Goal: Task Accomplishment & Management: Use online tool/utility

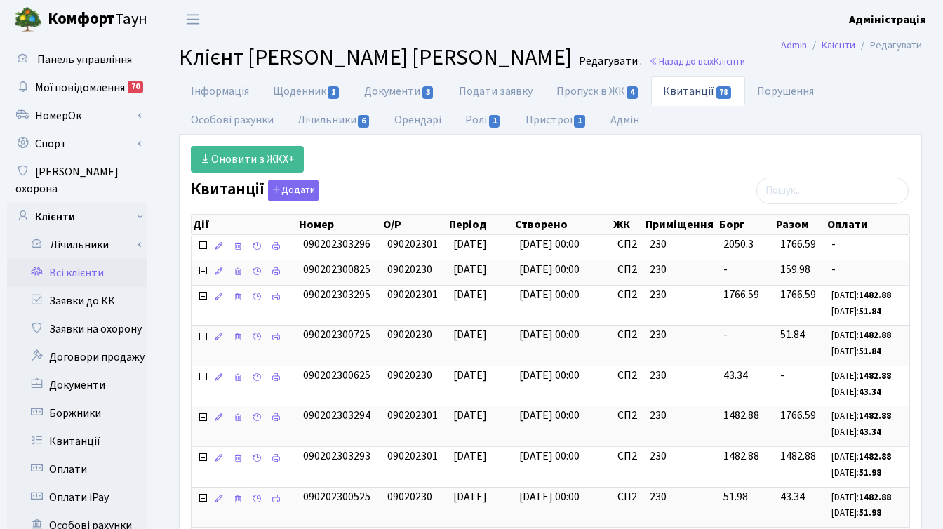
select select "25"
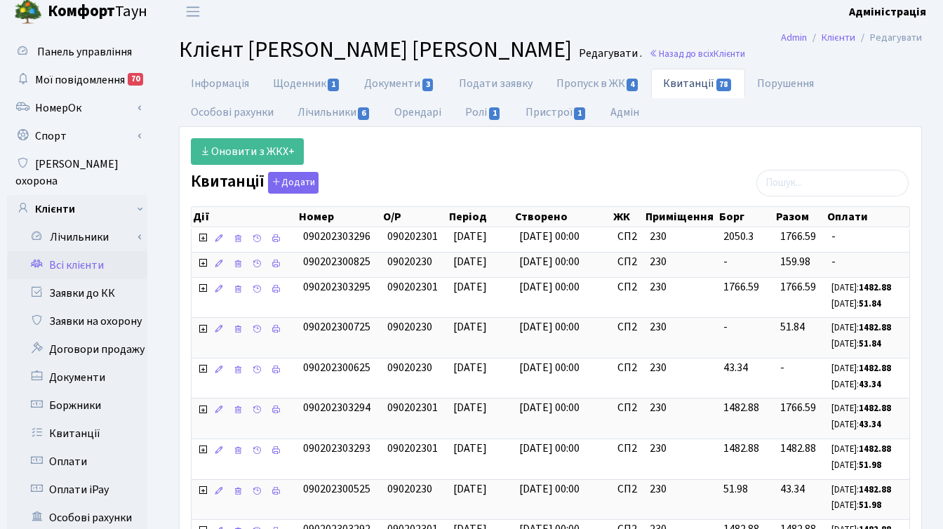
scroll to position [8, 0]
click at [86, 279] on link "Заявки до КК" at bounding box center [77, 293] width 140 height 28
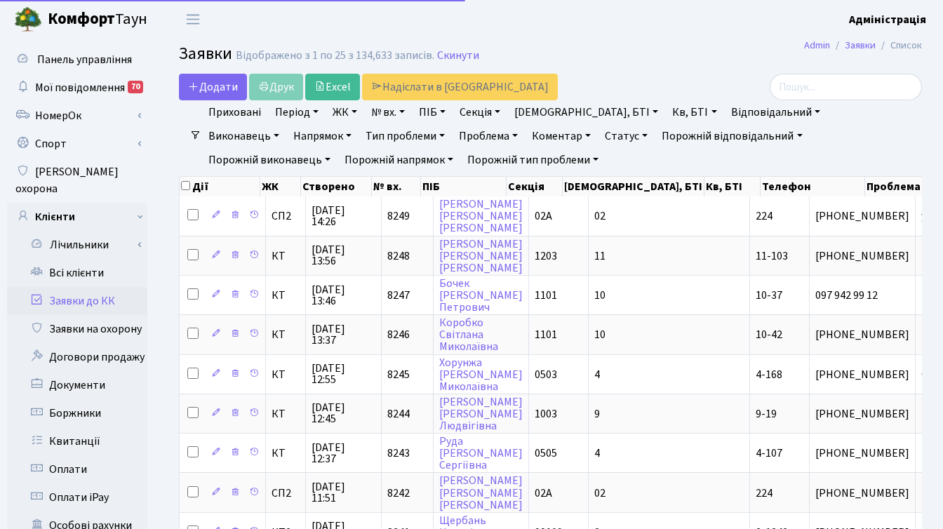
select select "25"
click at [452, 53] on link "Скинути" at bounding box center [458, 55] width 42 height 13
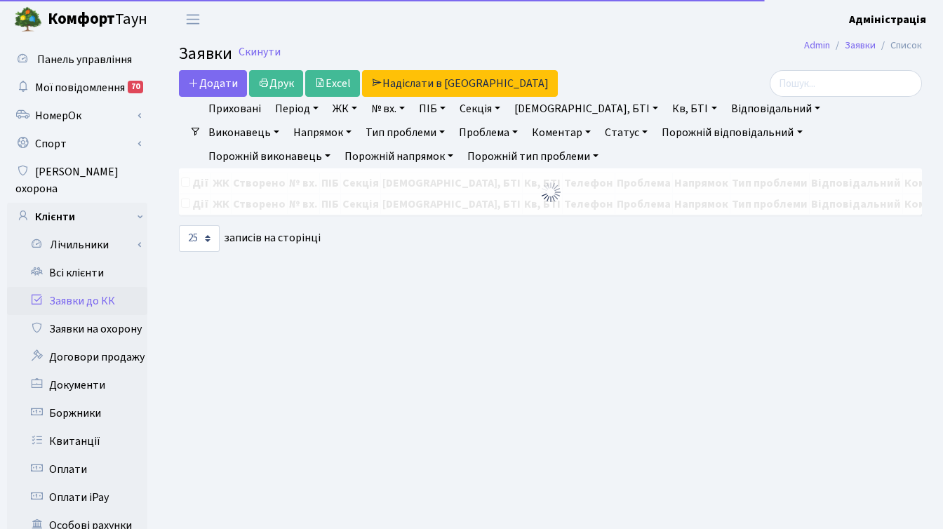
select select "25"
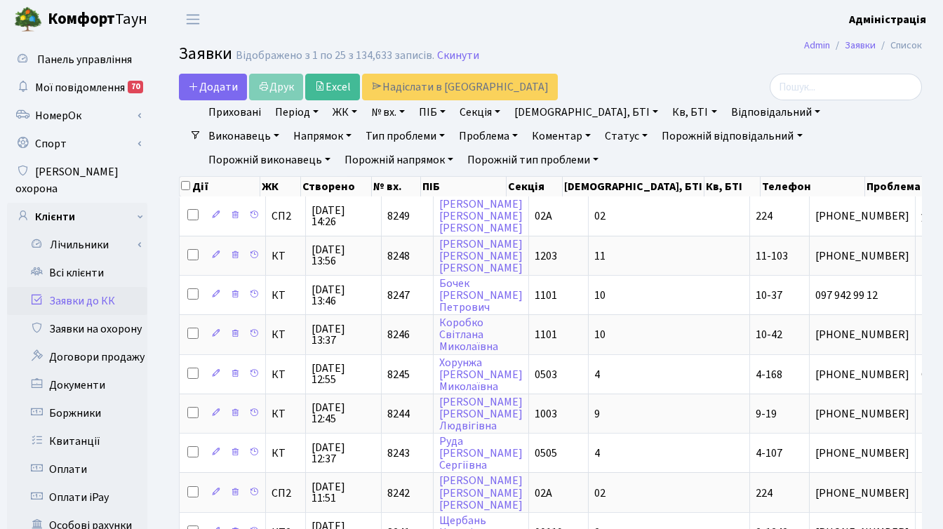
click at [652, 56] on h2 "Заявки Відображено з 1 по 25 з 134,633 записів. Скинути" at bounding box center [550, 56] width 743 height 24
click at [865, 85] on input "search" at bounding box center [846, 87] width 152 height 27
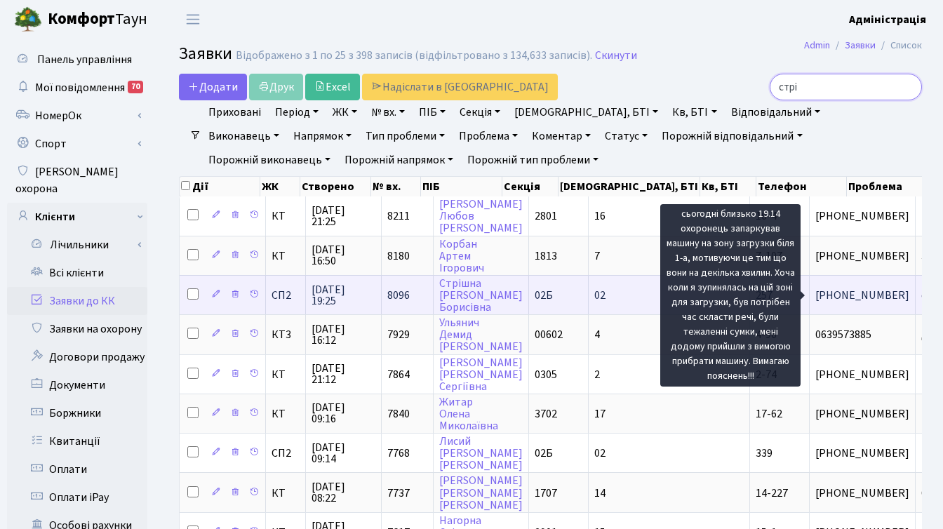
type input "стрі"
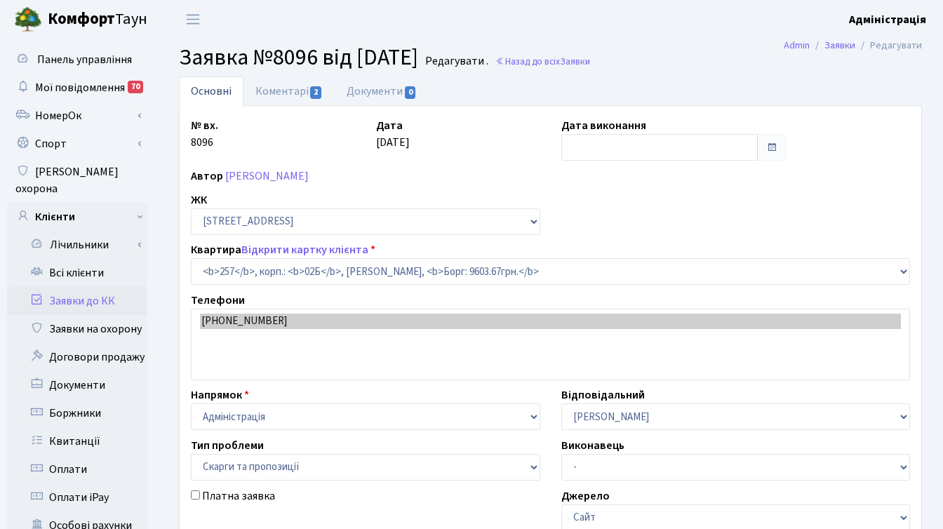
select select "20507"
select select "55"
type input "[DATE]"
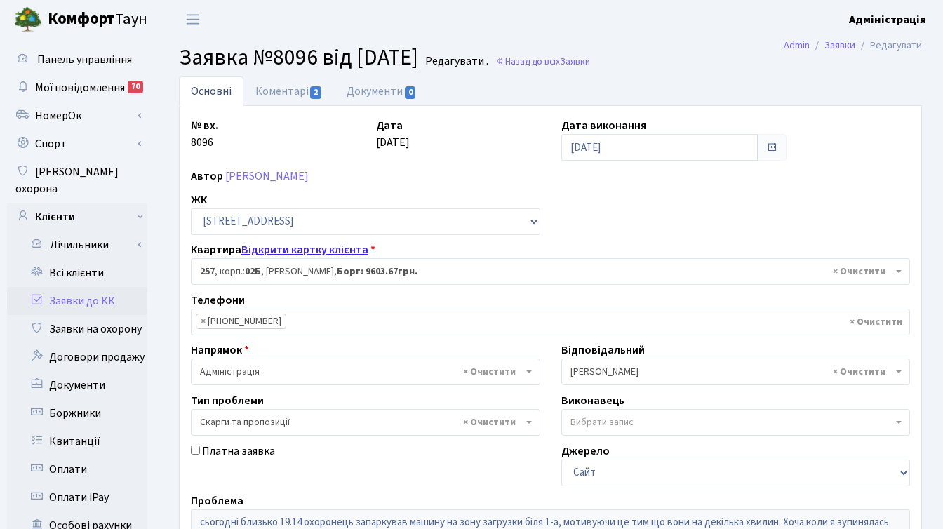
click at [335, 253] on link "Відкрити картку клієнта" at bounding box center [304, 249] width 127 height 15
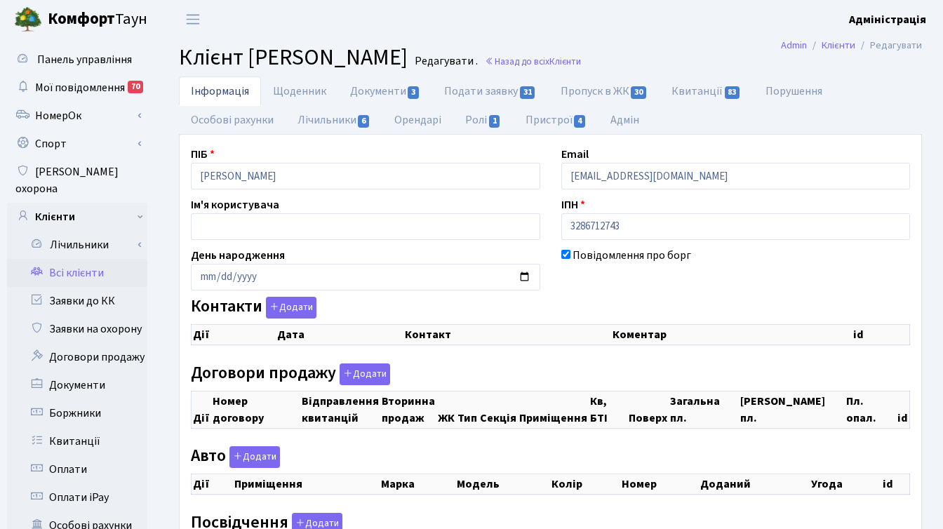
checkbox input "true"
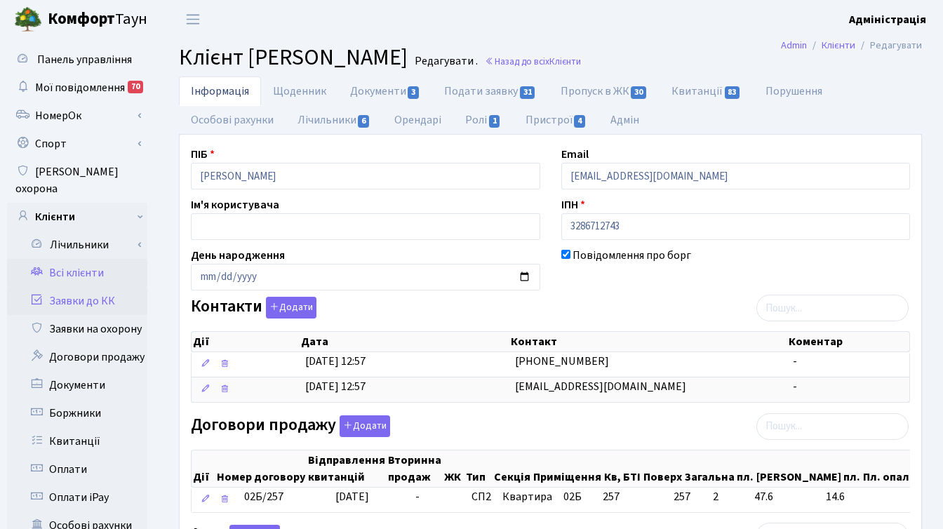
click at [75, 287] on link "Заявки до КК" at bounding box center [77, 301] width 140 height 28
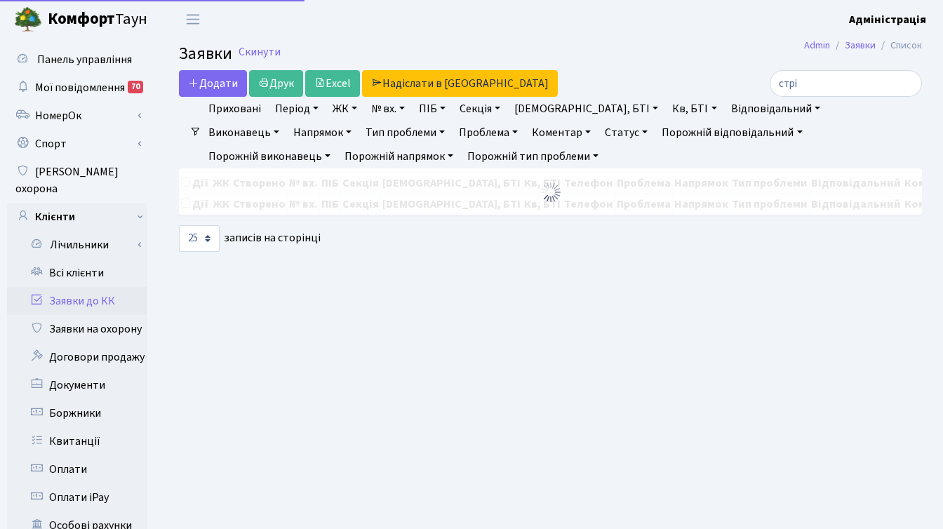
select select "25"
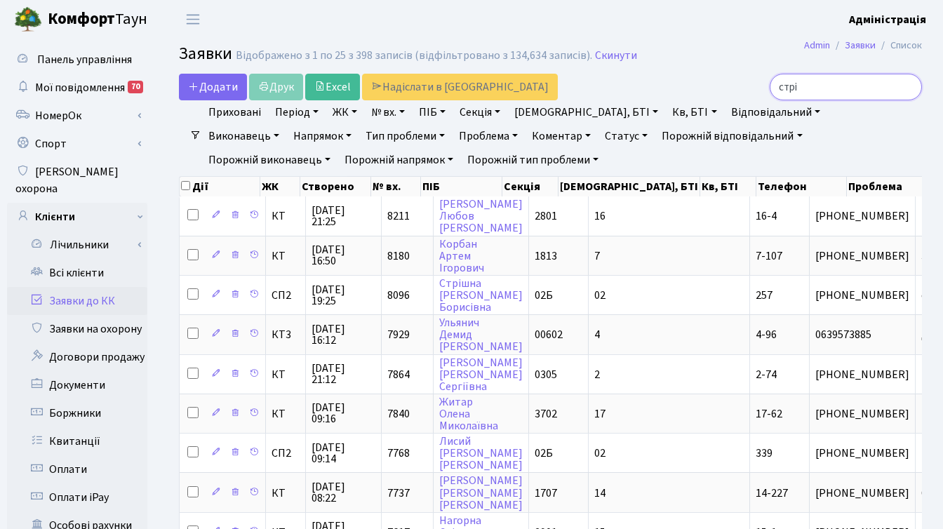
click at [836, 85] on input "стрі" at bounding box center [846, 87] width 152 height 27
type input "с"
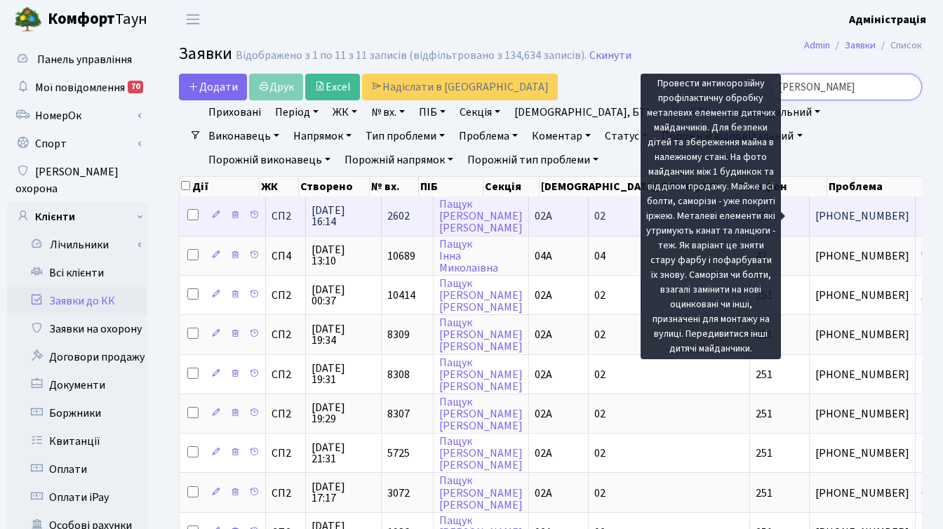
type input "[PERSON_NAME]"
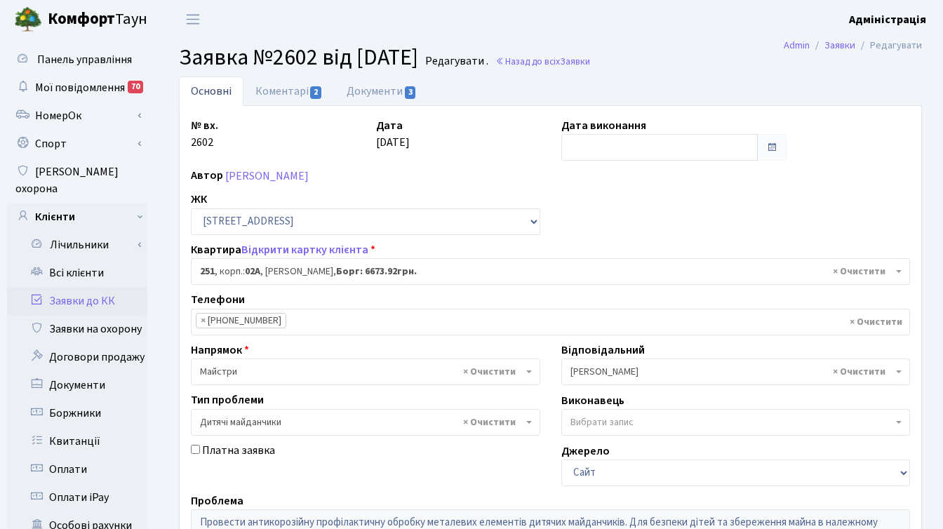
select select "20501"
select select "56"
click at [382, 90] on link "Документи 3" at bounding box center [382, 90] width 94 height 29
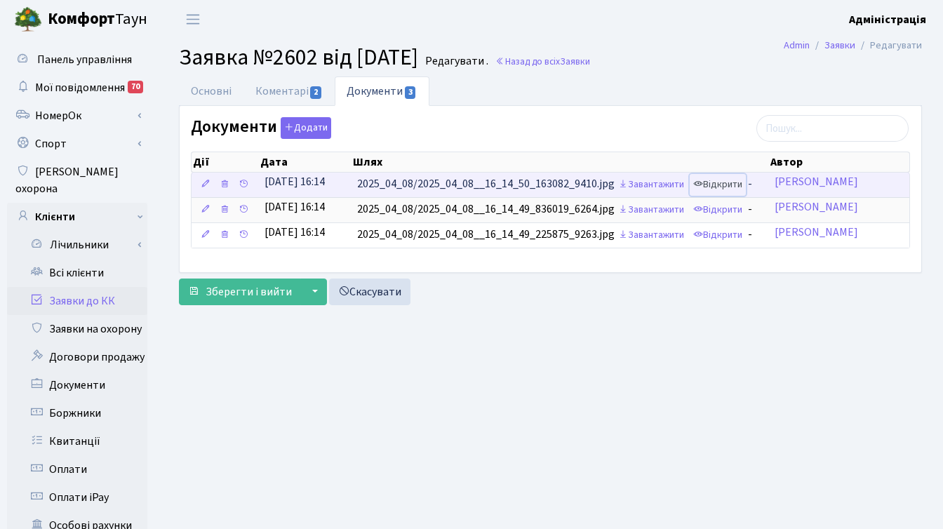
click at [732, 189] on link "Відкрити" at bounding box center [718, 185] width 56 height 22
